Goal: Task Accomplishment & Management: Use online tool/utility

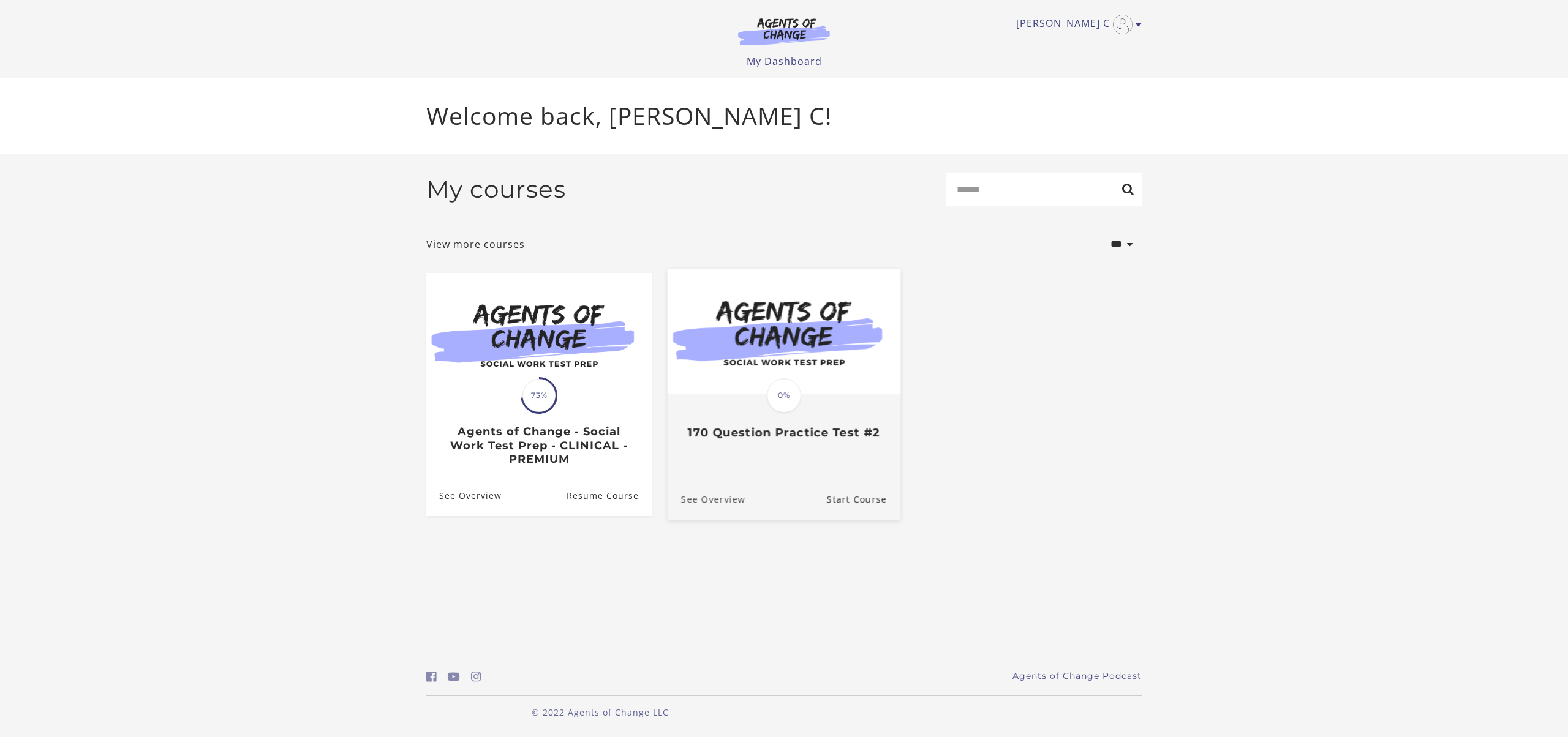
click at [730, 519] on link "See Overview" at bounding box center [706, 498] width 78 height 41
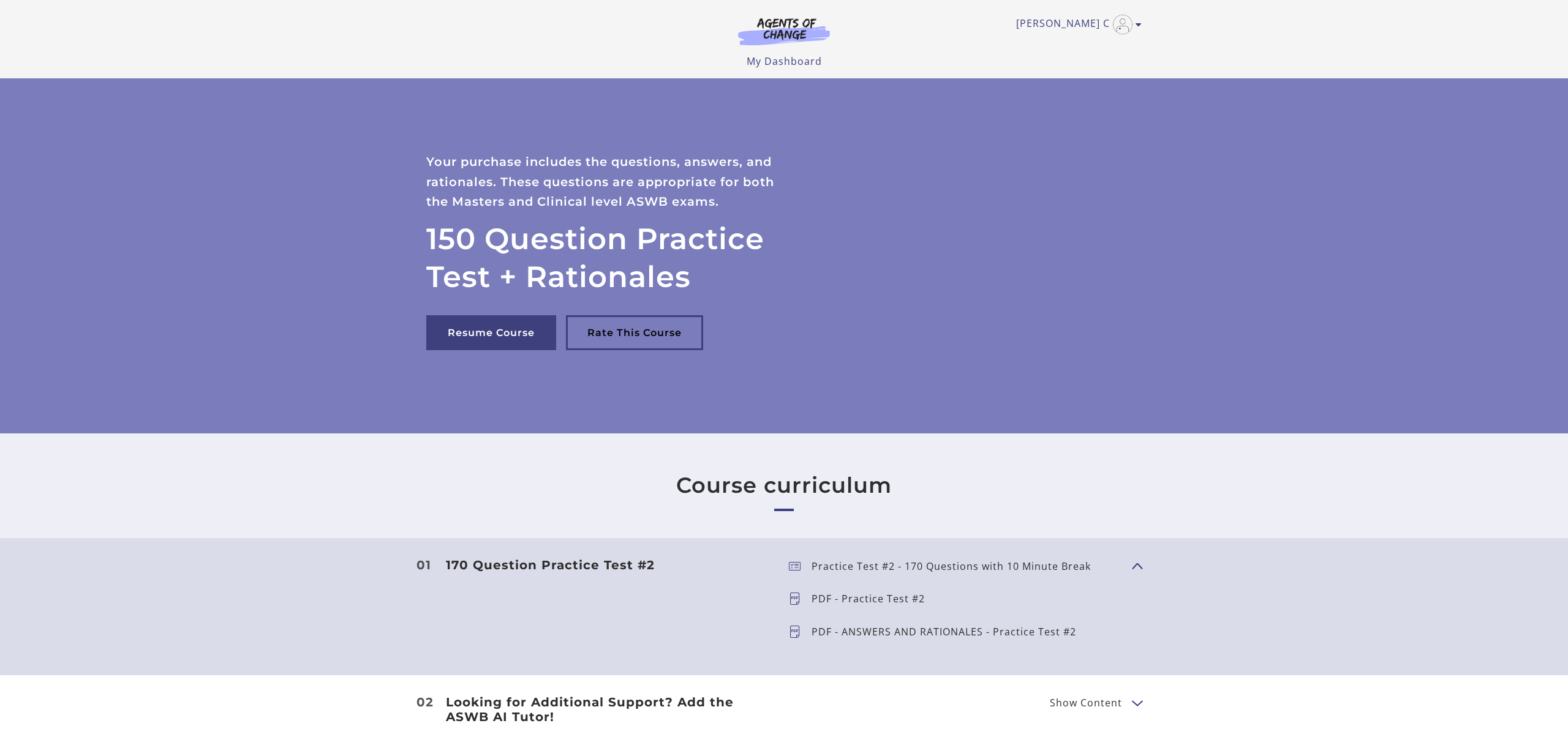
click at [781, 77] on div "Aracely C My Account Support Sign Out Toggle menu Menu My Dashboard My Account …" at bounding box center [784, 39] width 735 height 79
click at [783, 62] on link "My Dashboard" at bounding box center [784, 61] width 75 height 14
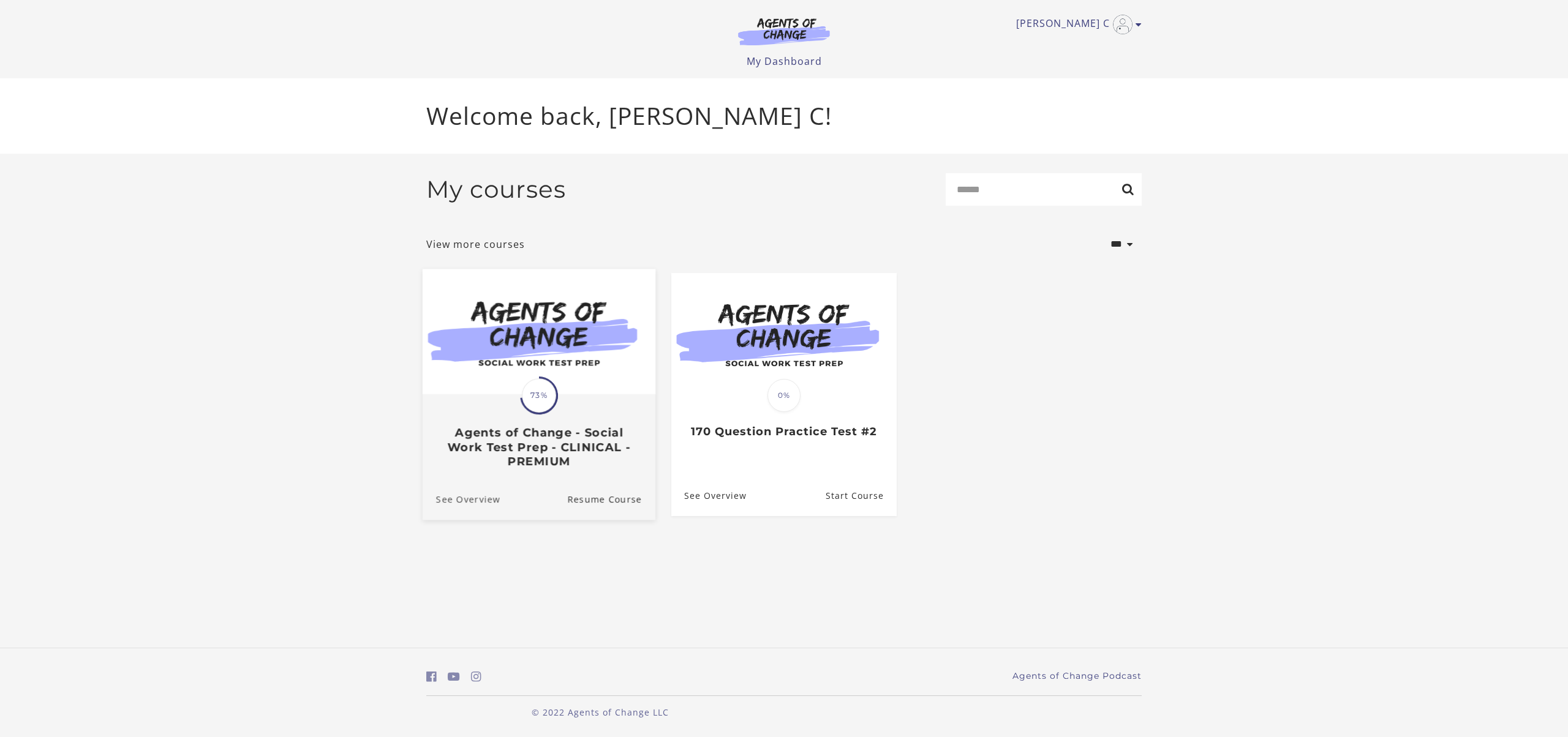
click at [500, 519] on link "See Overview" at bounding box center [461, 498] width 78 height 41
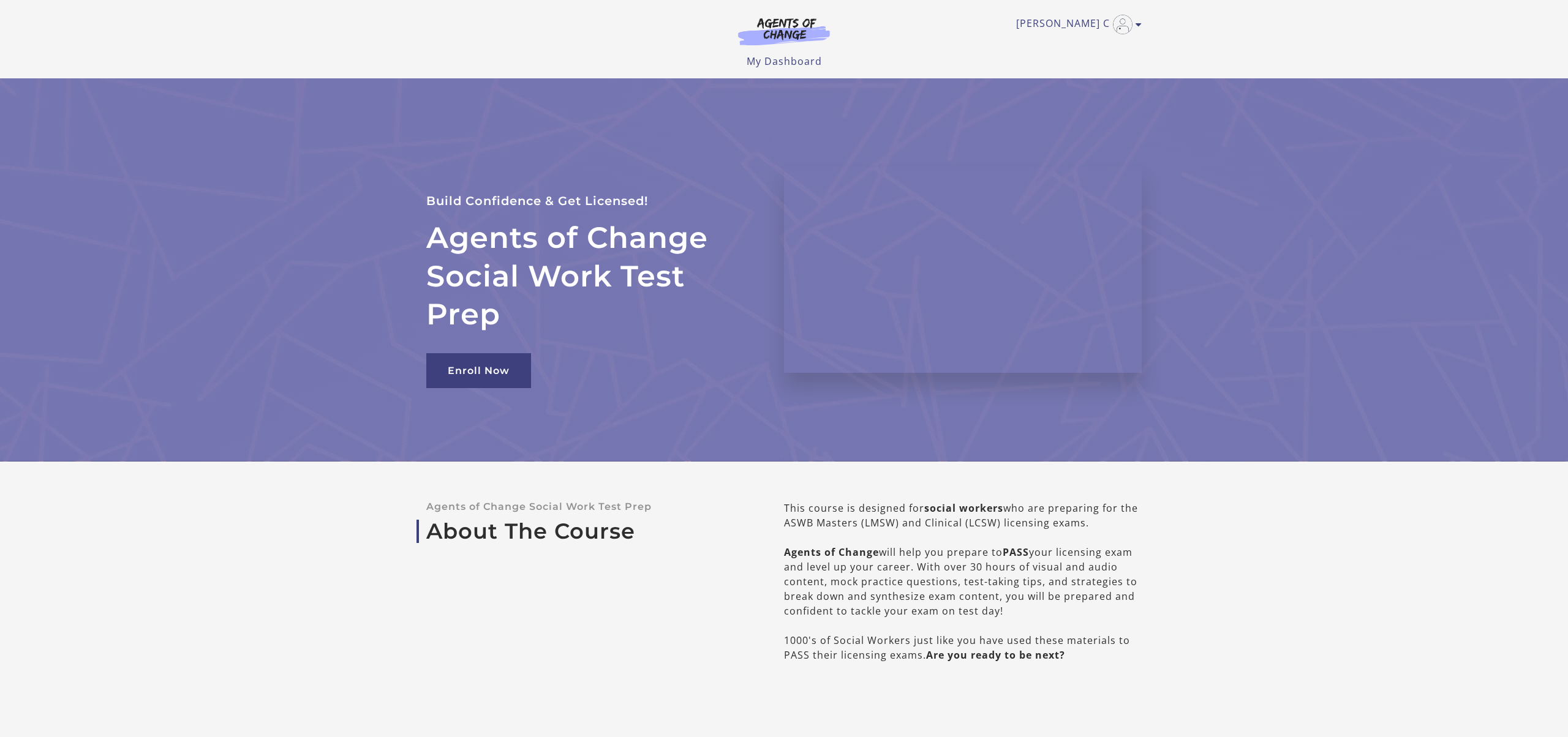
click at [775, 67] on link "My Dashboard" at bounding box center [784, 61] width 75 height 14
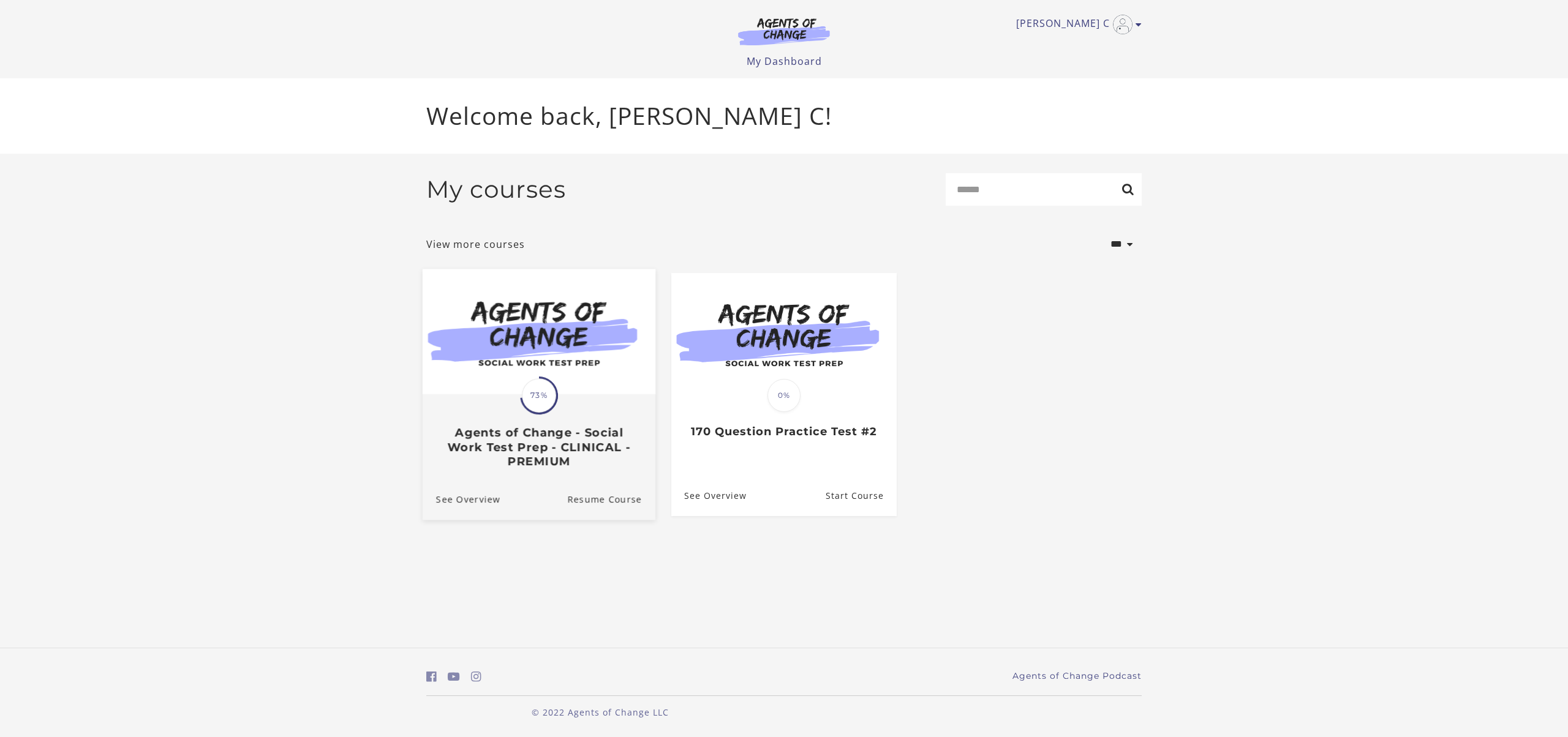
click at [523, 448] on div "Translation missing: en.liquid.partials.dashboard_course_card.progress_descript…" at bounding box center [538, 431] width 233 height 73
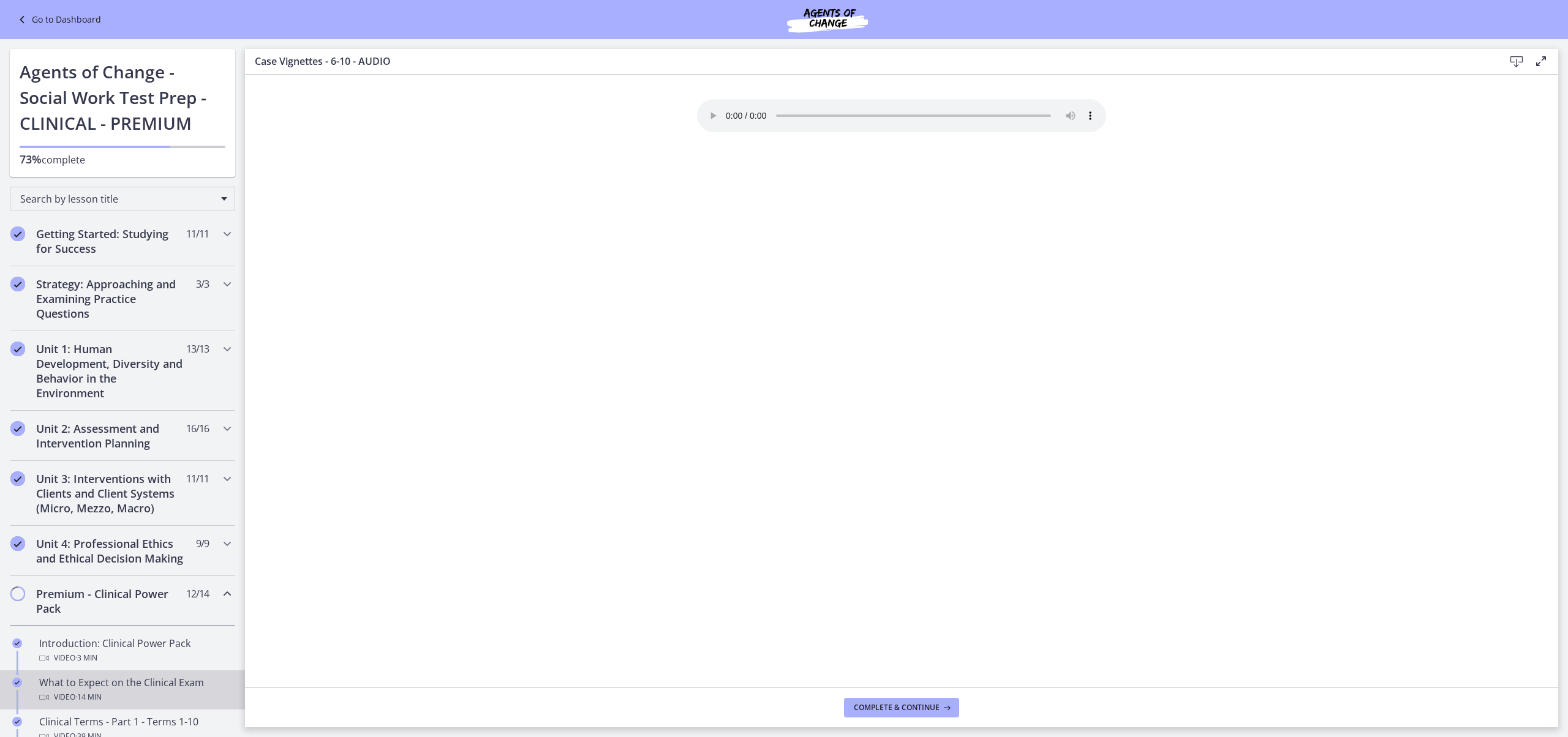
click at [173, 692] on link "What to Expect on the Clinical Exam Video · 14 min" at bounding box center [122, 690] width 245 height 39
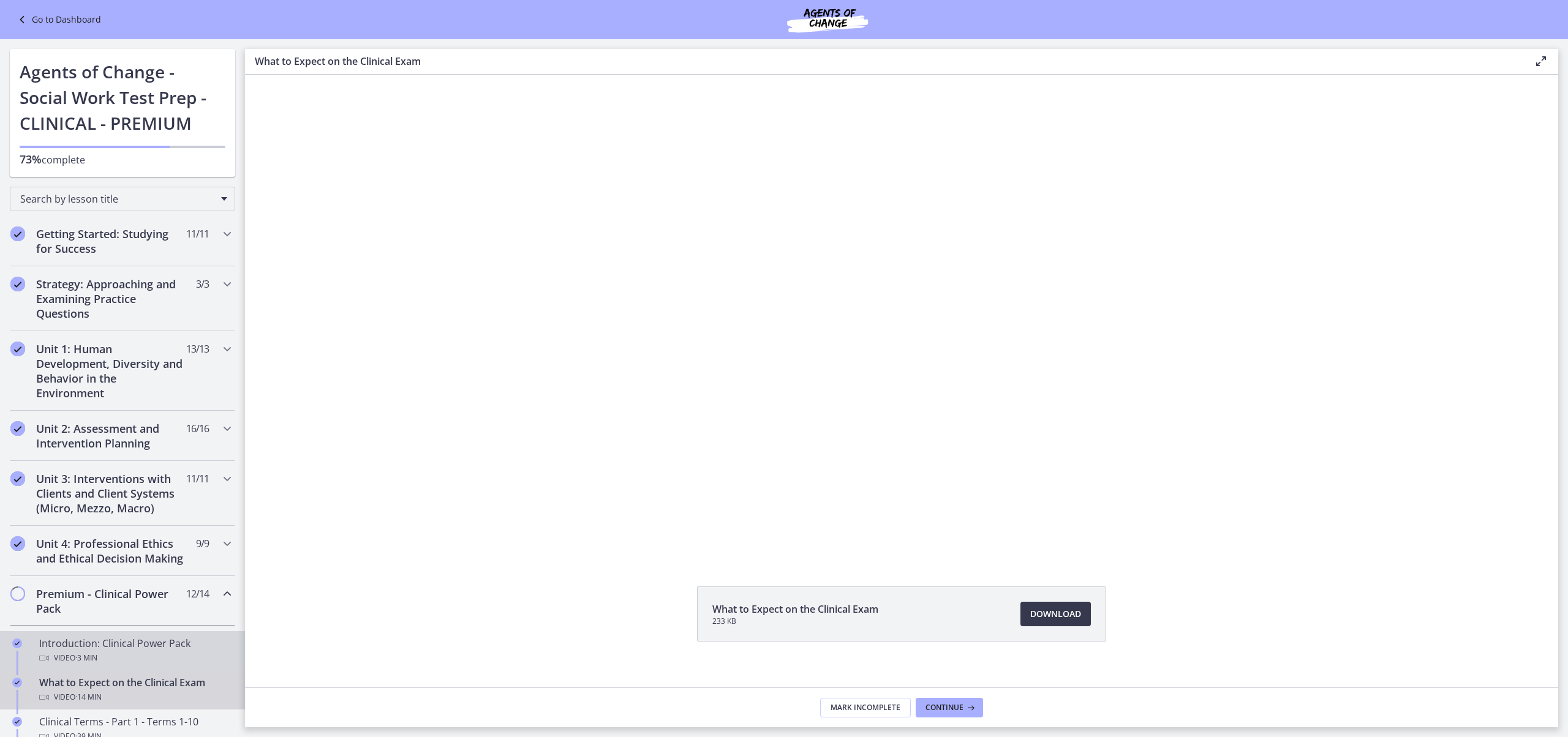
click at [143, 664] on div "Introduction: Clinical Power Pack Video · 3 min" at bounding box center [135, 650] width 191 height 29
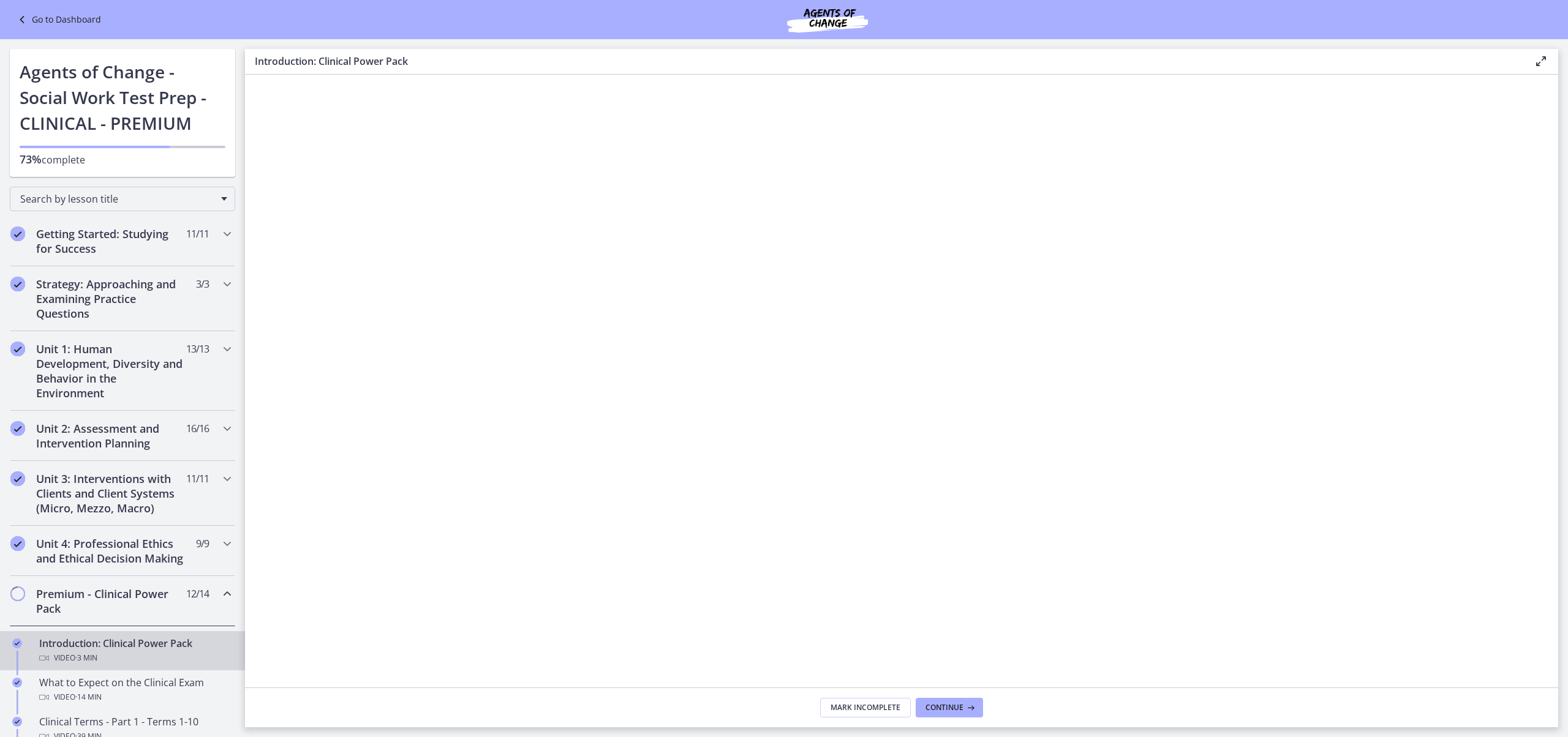
click at [234, 601] on icon "Chapters" at bounding box center [227, 594] width 14 height 14
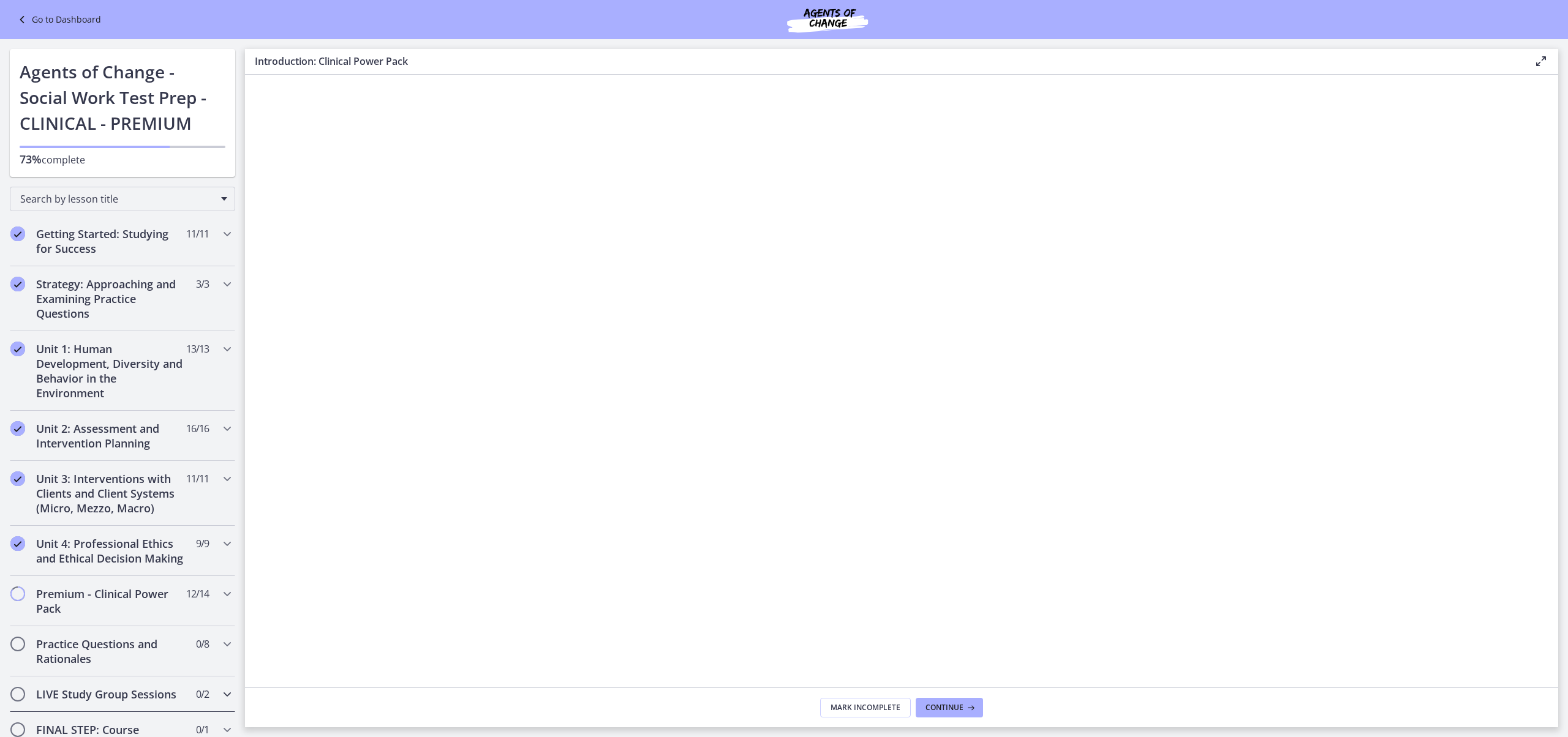
click at [152, 702] on h2 "LIVE Study Group Sessions" at bounding box center [111, 694] width 149 height 14
click at [157, 666] on h2 "Practice Questions and Rationales" at bounding box center [111, 651] width 149 height 29
click at [166, 715] on div "Practice Test #1 - 170 Questions with 10 Minute Break Exam" at bounding box center [135, 708] width 191 height 44
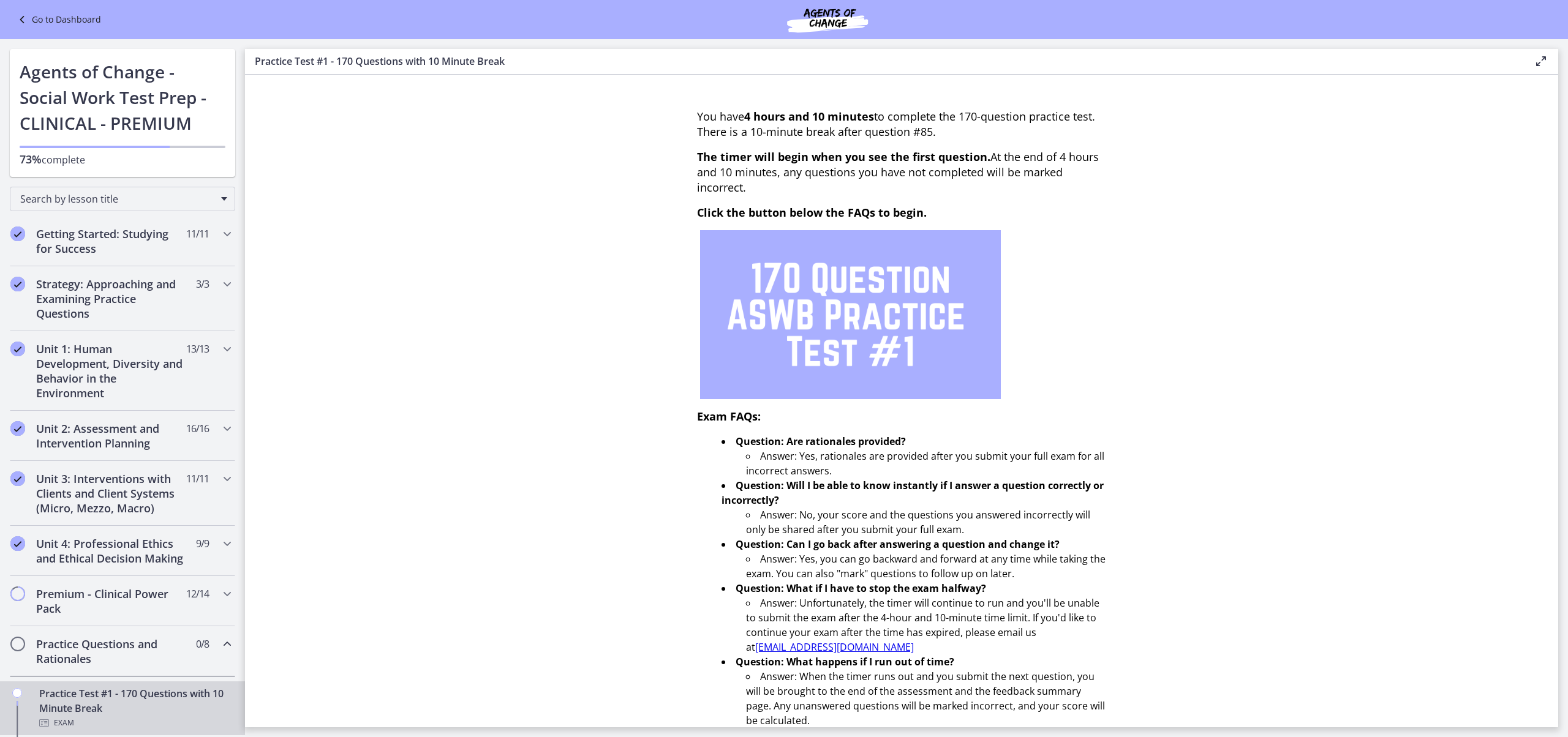
click at [152, 661] on h2 "Practice Questions and Rationales" at bounding box center [111, 651] width 149 height 29
click at [138, 661] on h2 "Practice Questions and Rationales" at bounding box center [111, 651] width 149 height 29
click at [102, 661] on h2 "Practice Questions and Rationales" at bounding box center [111, 651] width 149 height 29
click at [120, 722] on div "Practice Test #1 - 170 Questions with 10 Minute Break Exam" at bounding box center [135, 708] width 191 height 44
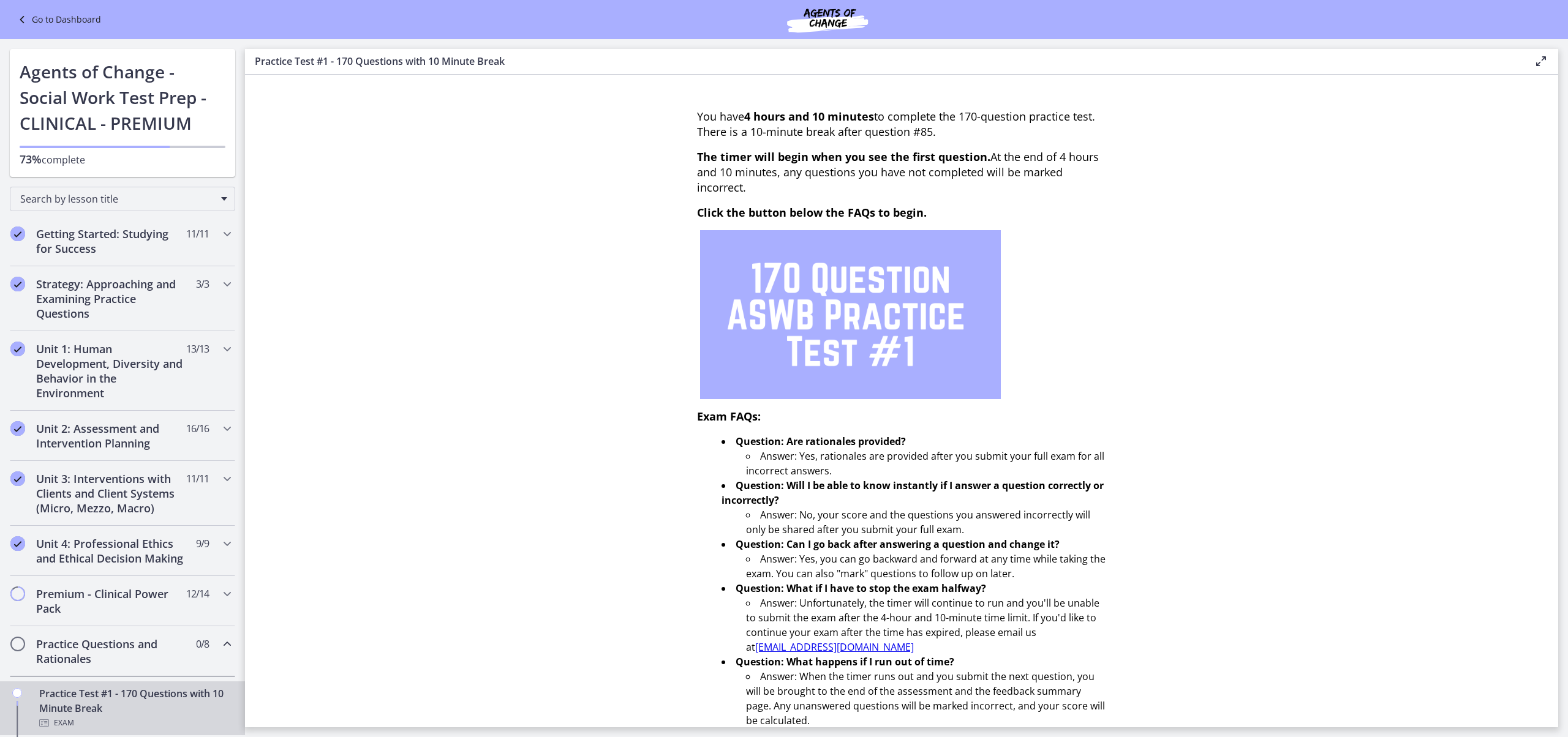
click at [1174, 363] on section "You have 4 hours and 10 minutes to complete the 170-question practice test. The…" at bounding box center [901, 401] width 1313 height 653
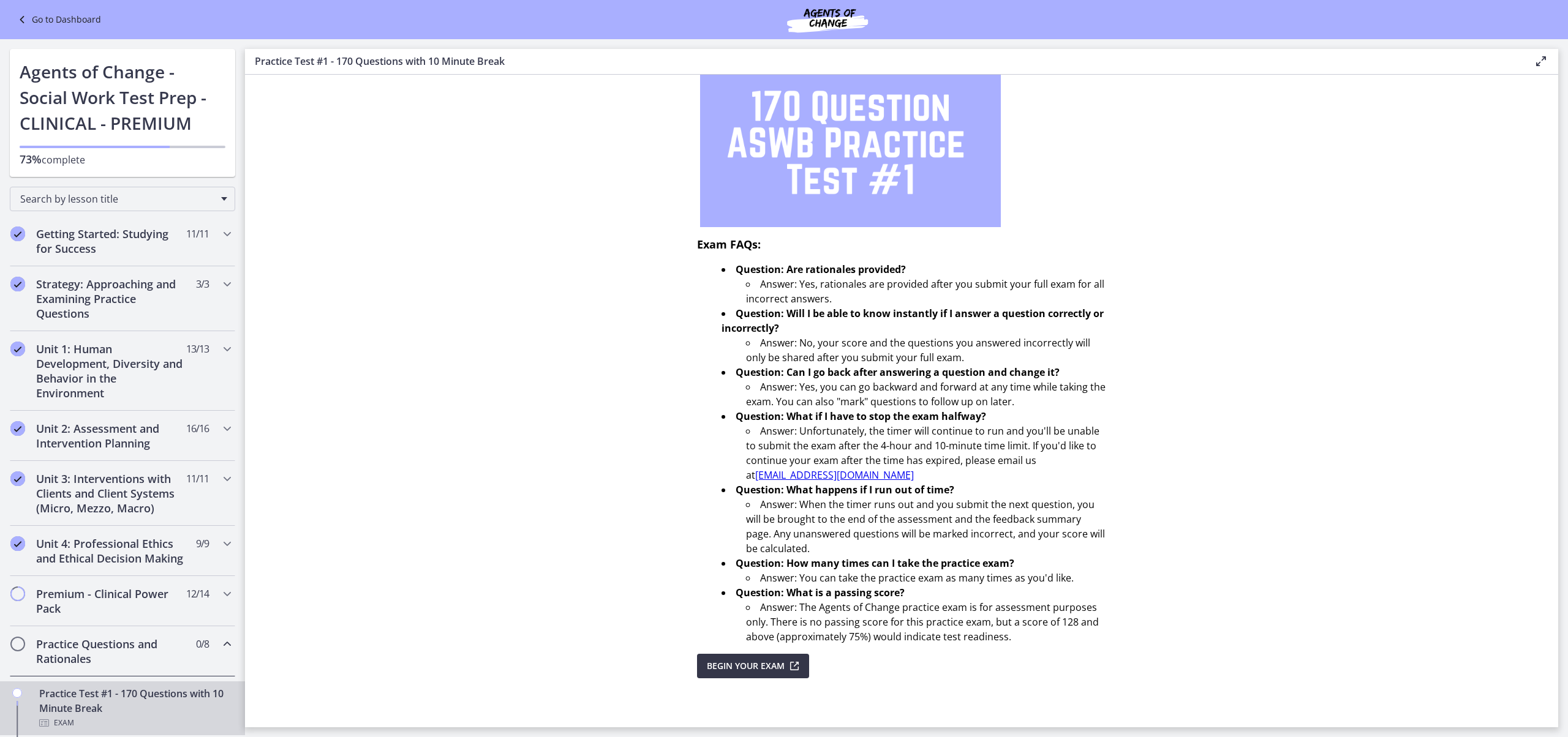
scroll to position [217, 0]
click at [780, 658] on span "Begin Your Exam" at bounding box center [745, 666] width 78 height 14
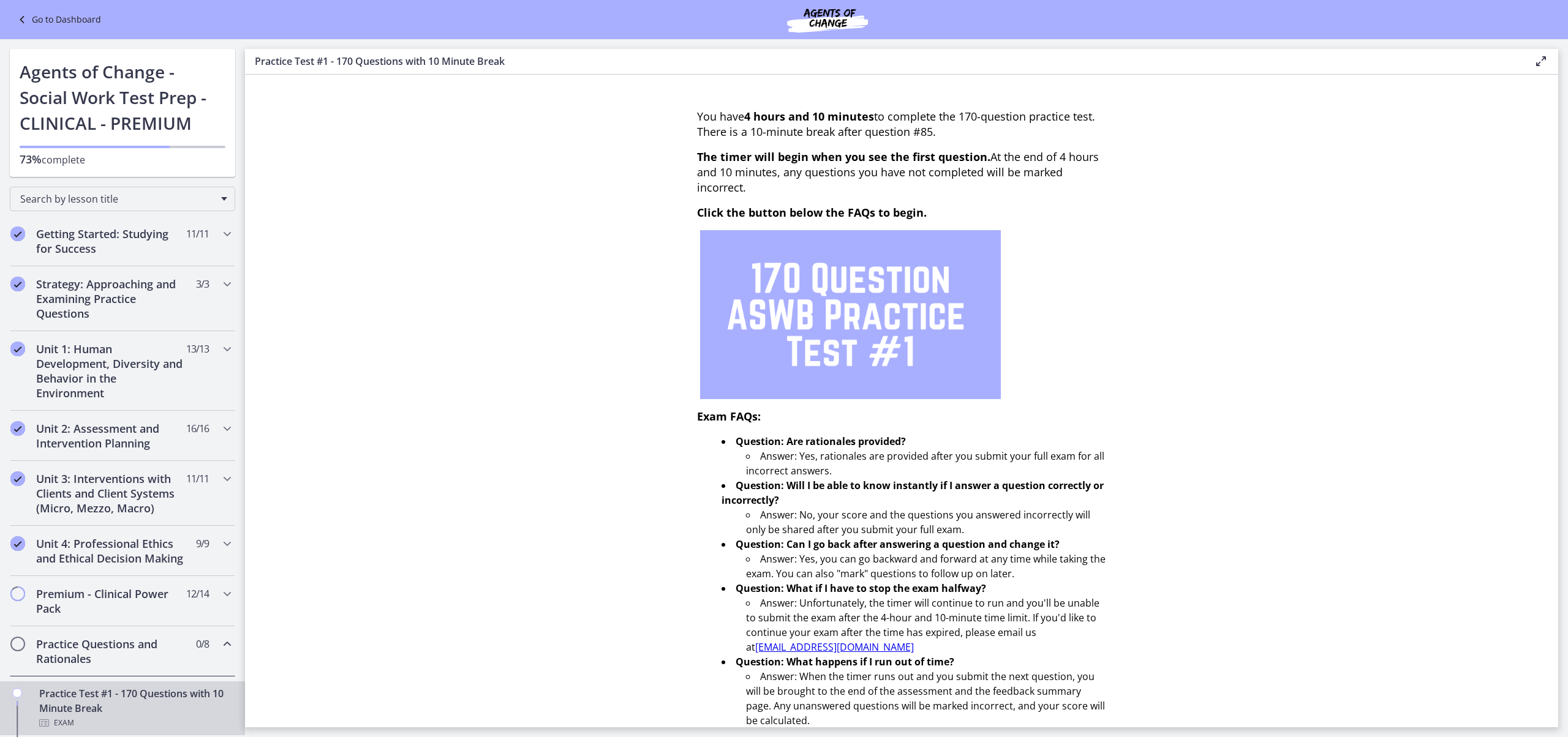
click at [1227, 530] on section "You have 4 hours and 10 minutes to complete the 170-question practice test. The…" at bounding box center [901, 401] width 1313 height 653
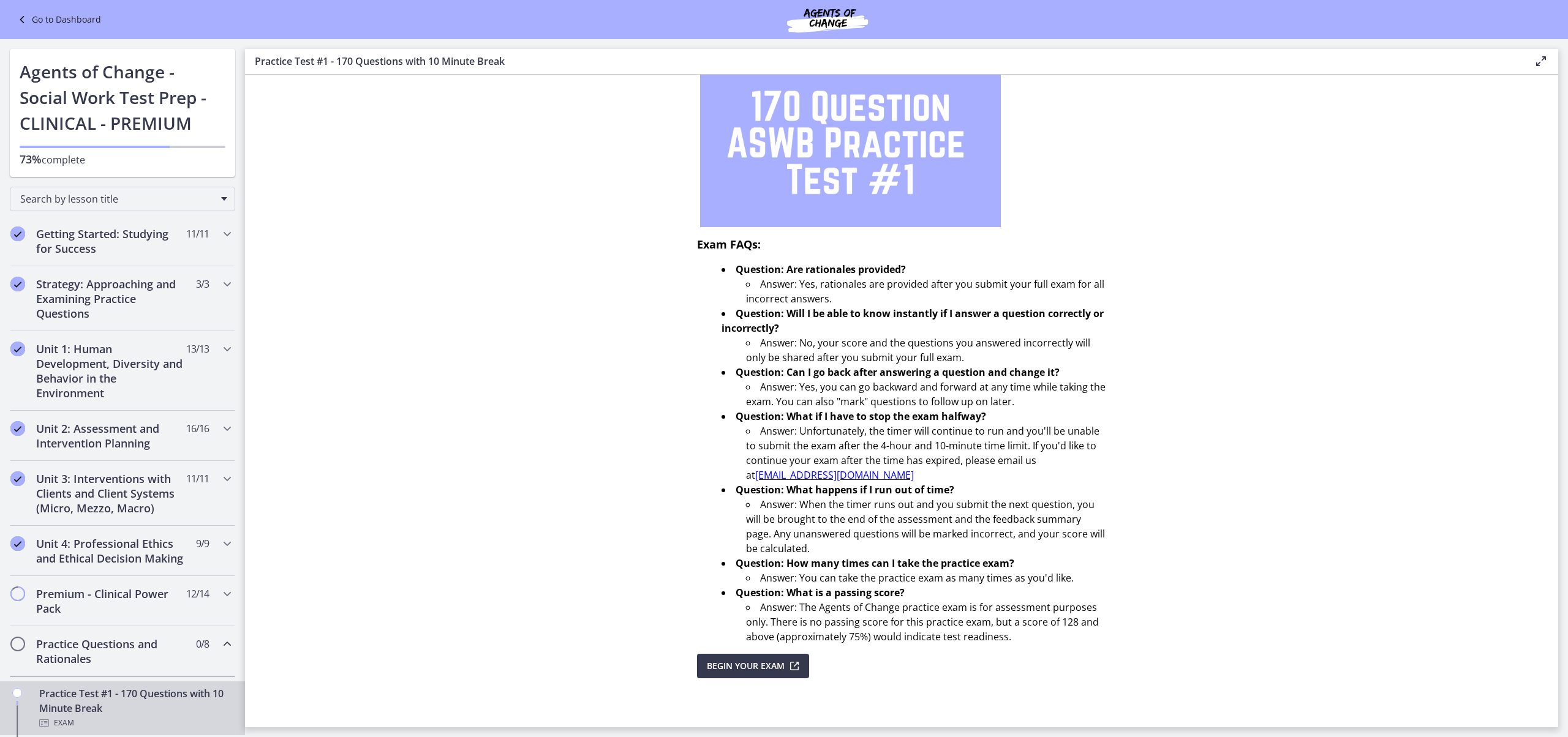
scroll to position [217, 0]
